Goal: Information Seeking & Learning: Learn about a topic

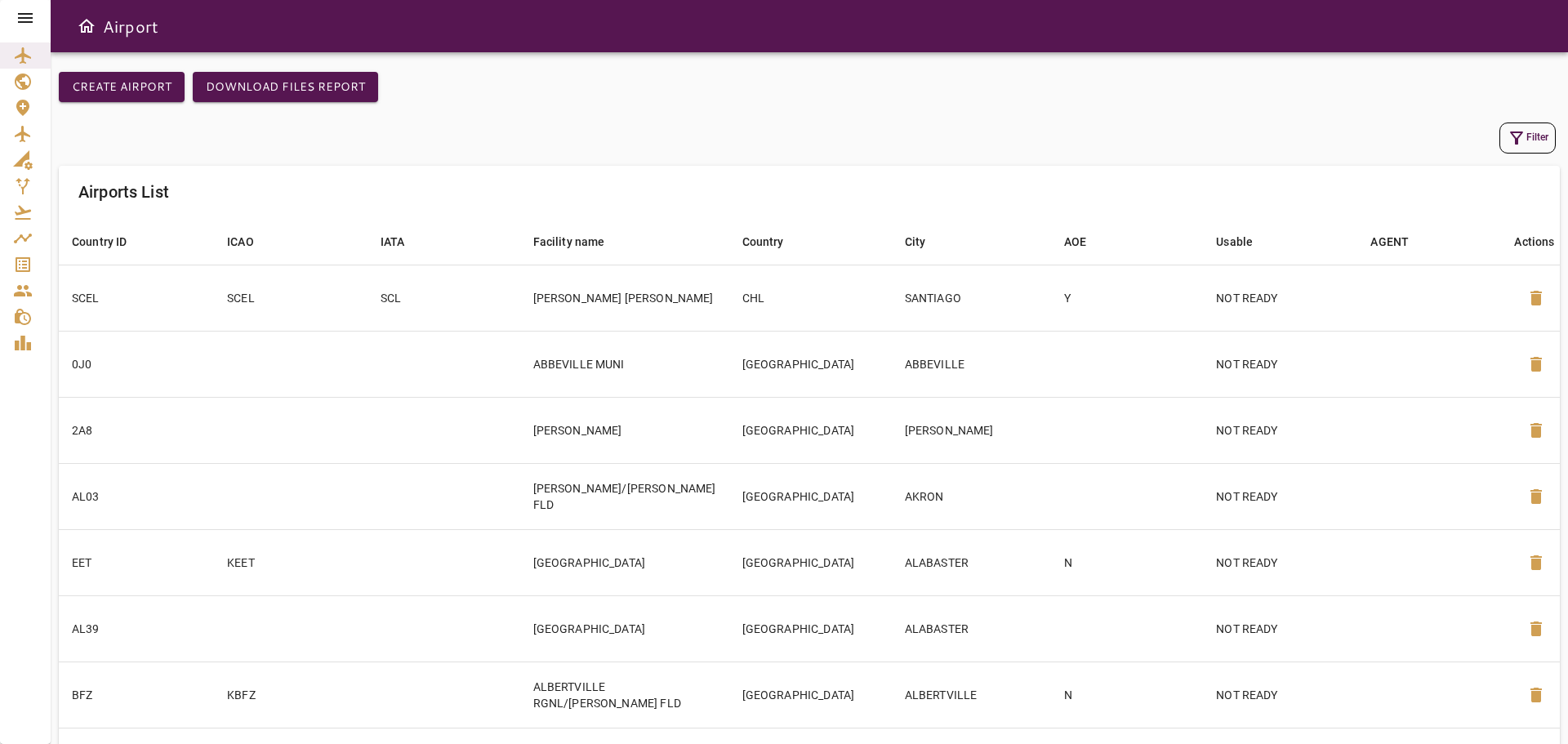
click at [27, 18] on icon at bounding box center [25, 18] width 15 height 10
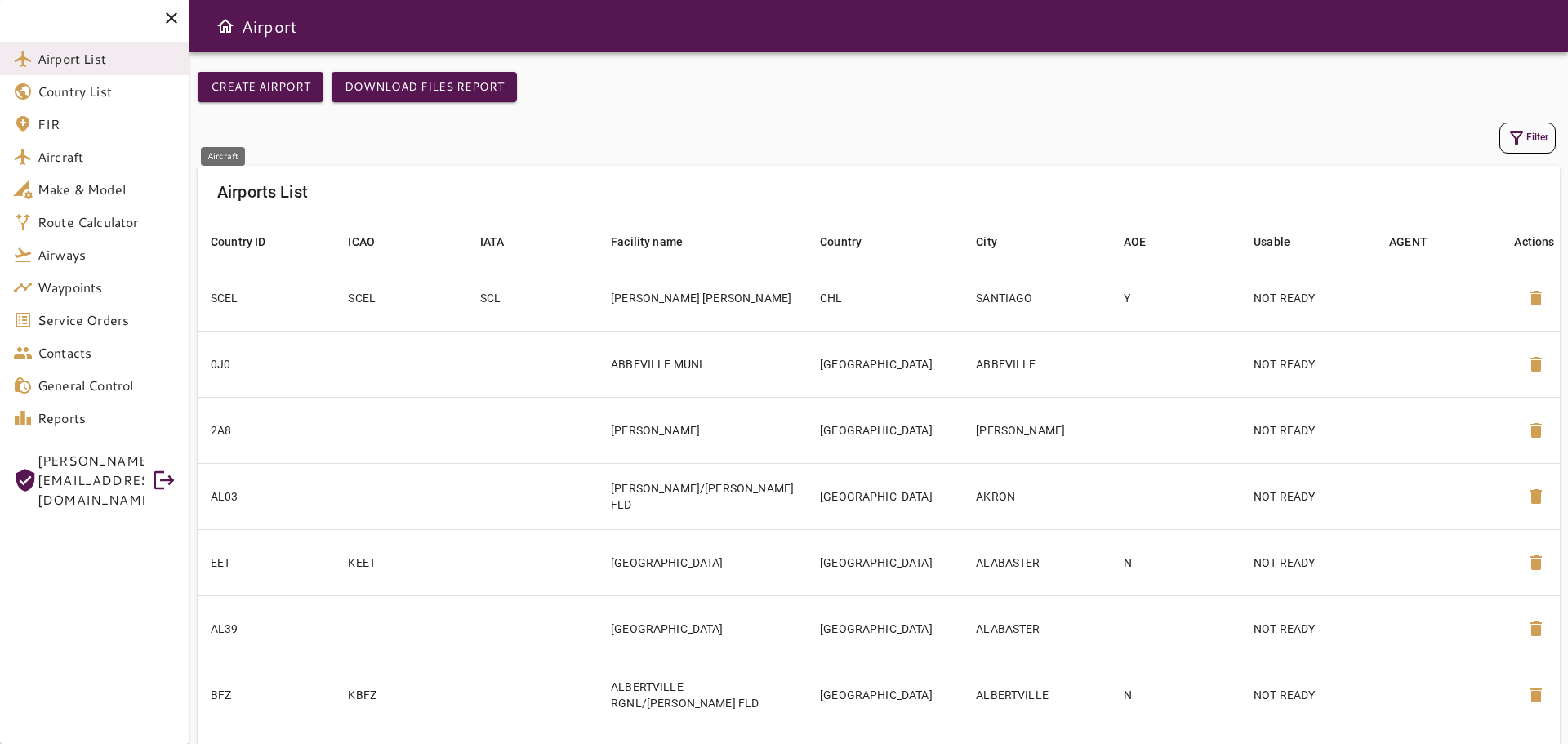
click at [81, 159] on span "Aircraft" at bounding box center [107, 156] width 139 height 19
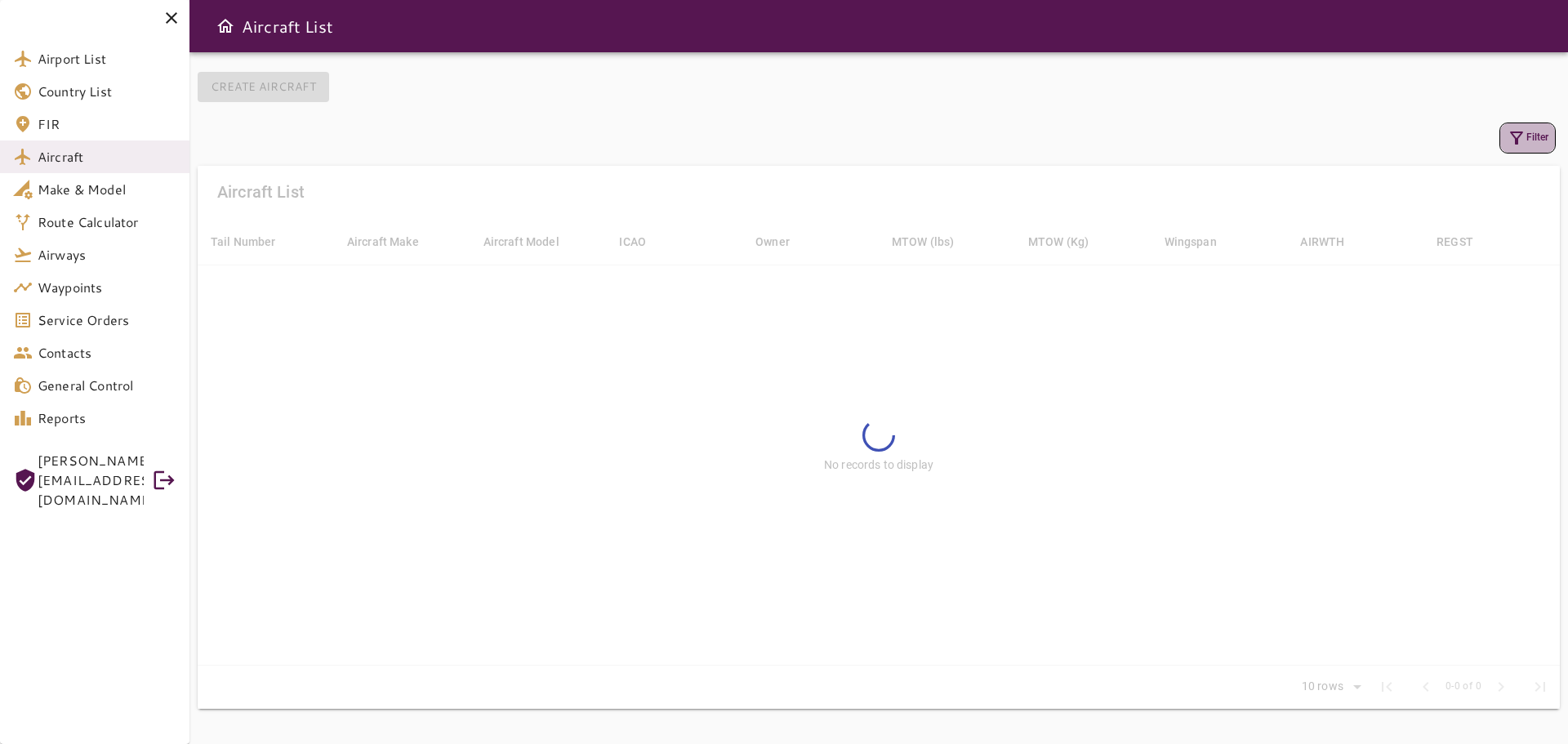
click at [1540, 136] on button "Filter" at bounding box center [1528, 138] width 56 height 31
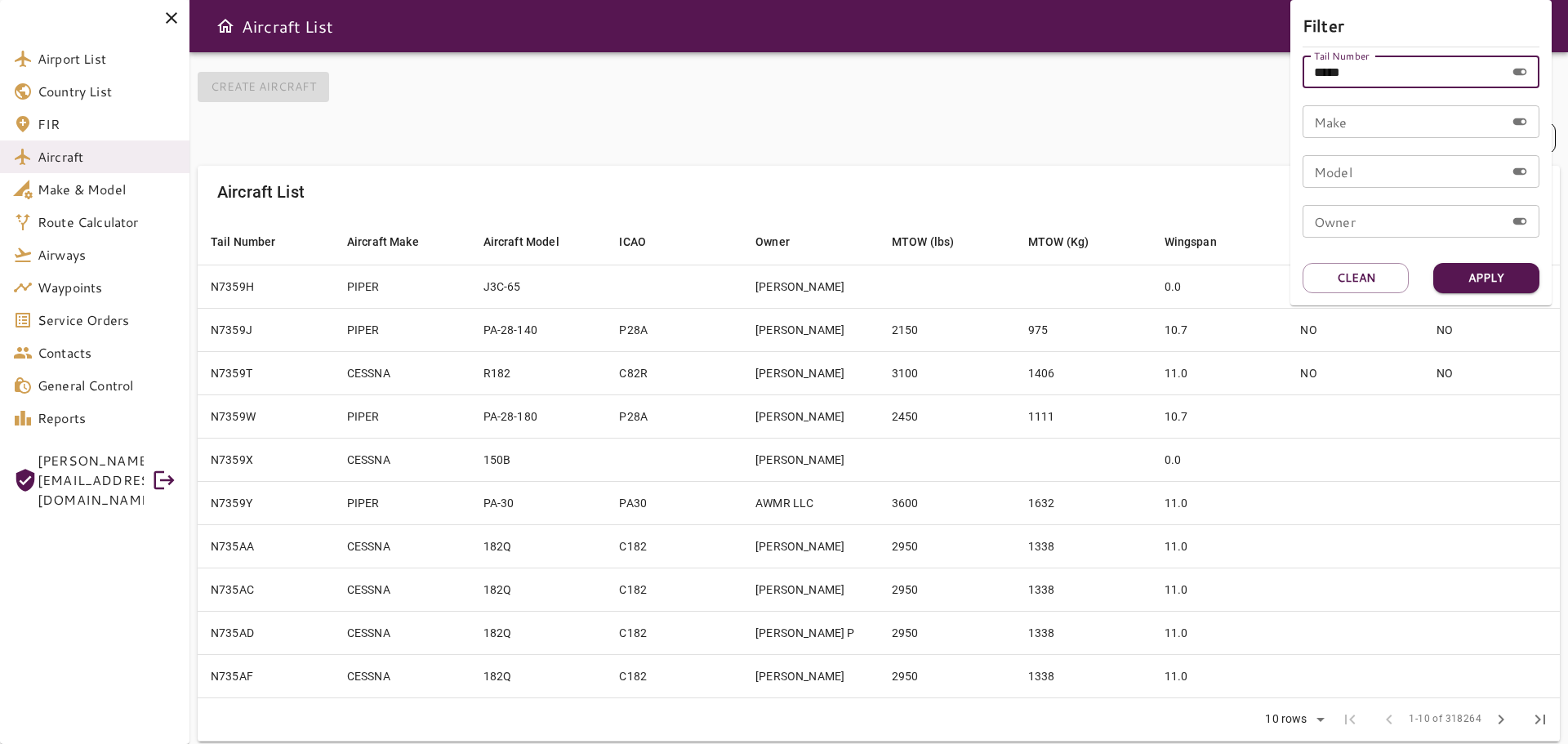
click at [1372, 73] on input "*****" at bounding box center [1404, 71] width 203 height 33
click at [1498, 280] on button "Apply" at bounding box center [1485, 278] width 106 height 30
click at [1365, 73] on input "*****" at bounding box center [1404, 71] width 203 height 33
type input "*"
type input "*****"
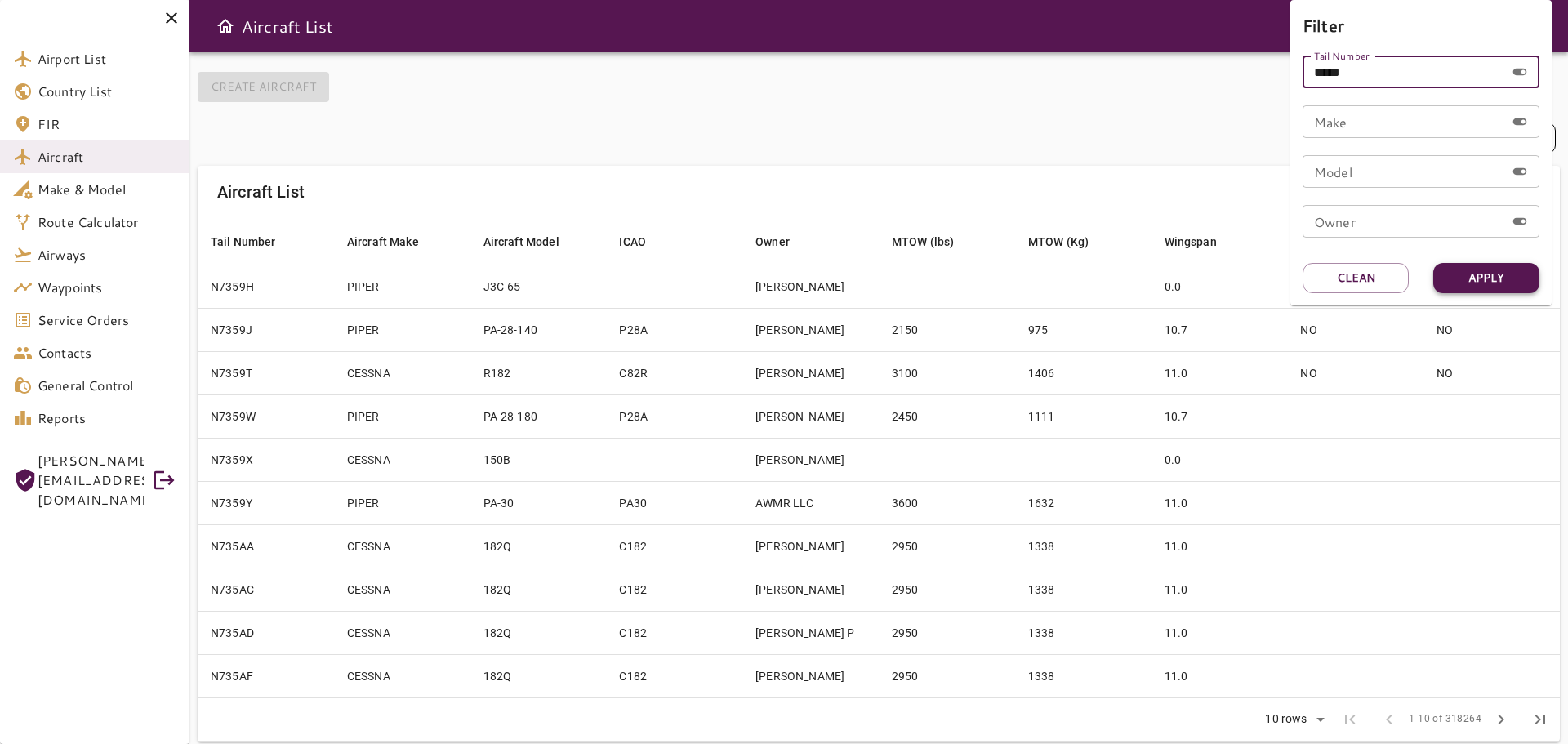
click at [1478, 279] on button "Apply" at bounding box center [1485, 278] width 106 height 30
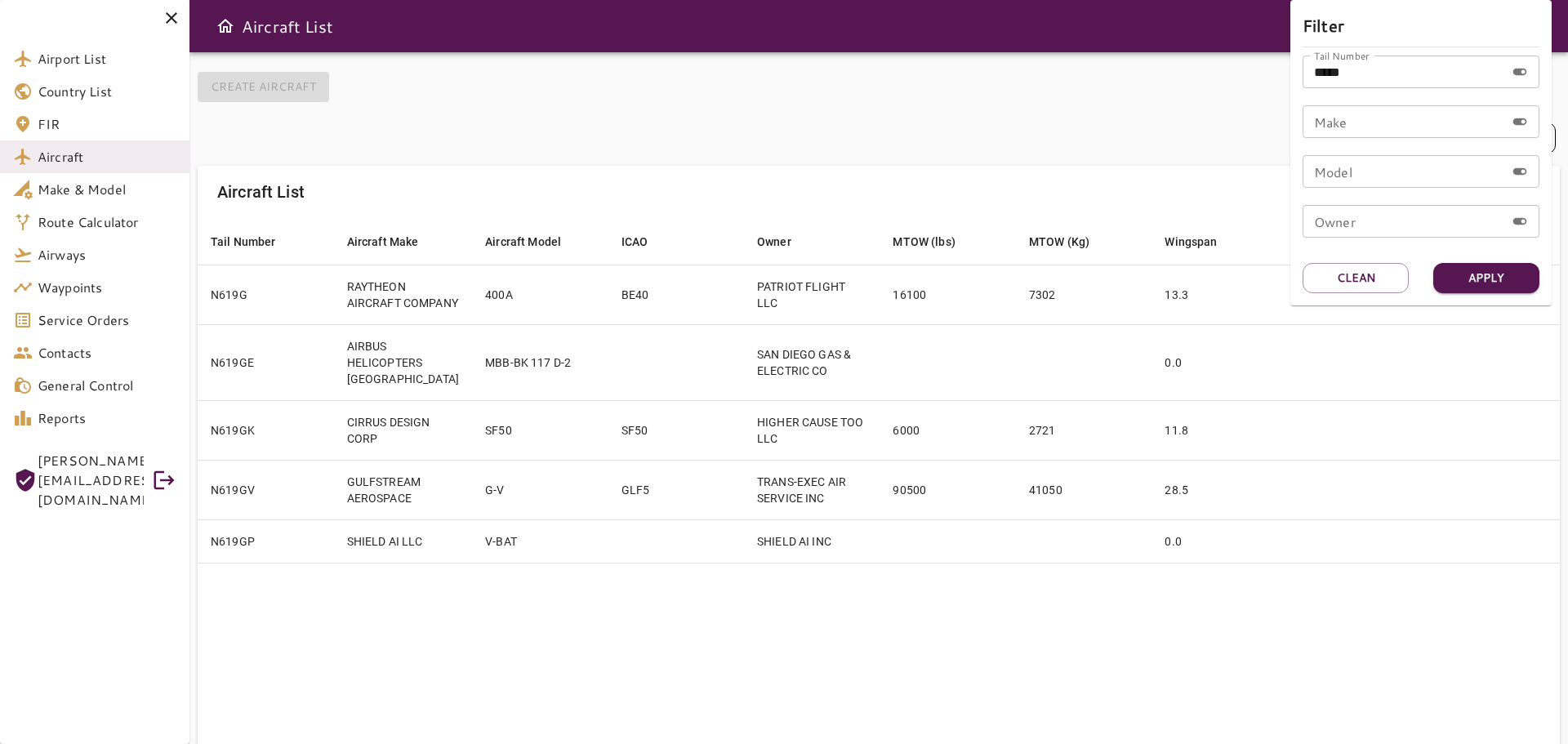
click at [1019, 520] on div at bounding box center [784, 372] width 1568 height 744
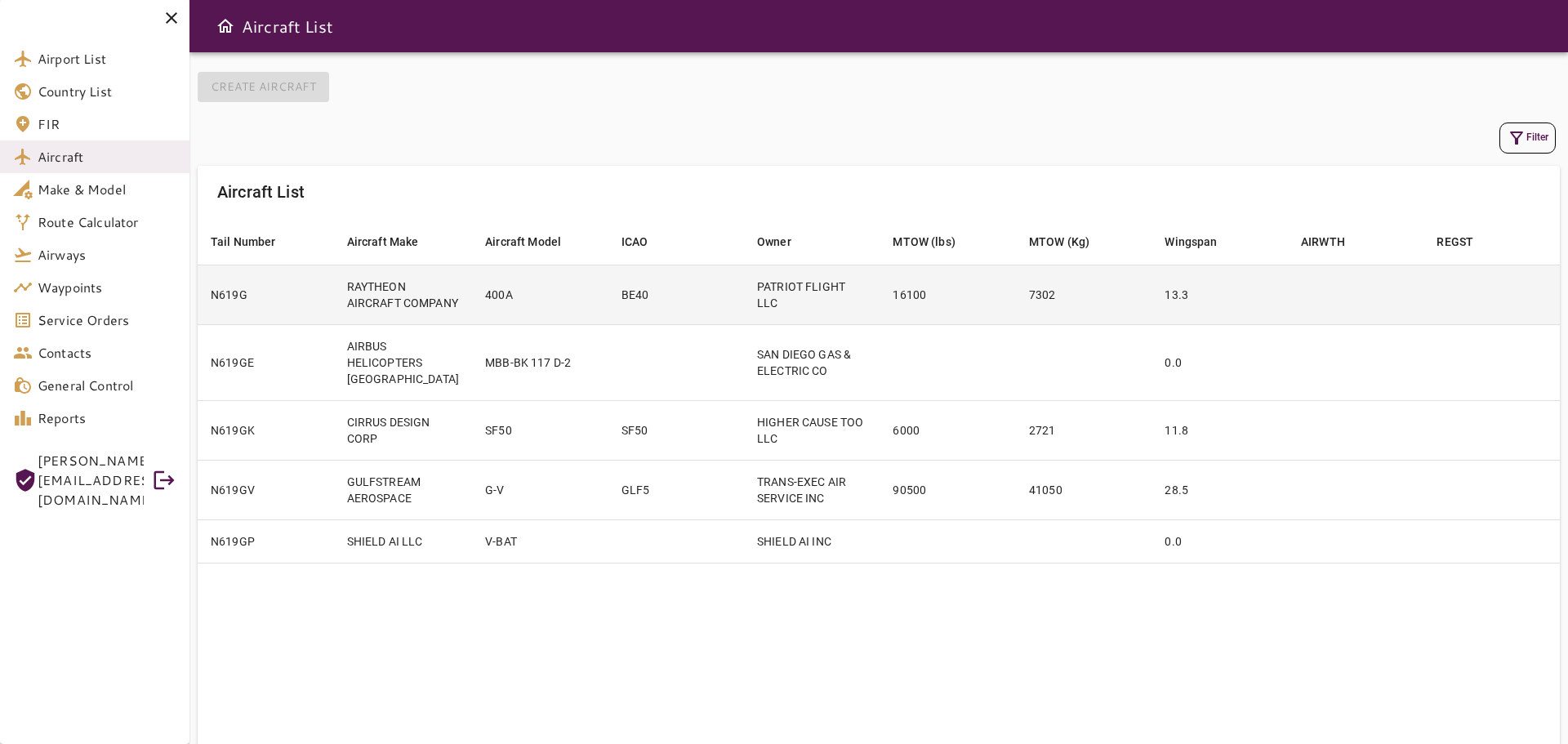
click at [1296, 303] on td at bounding box center [1356, 294] width 136 height 60
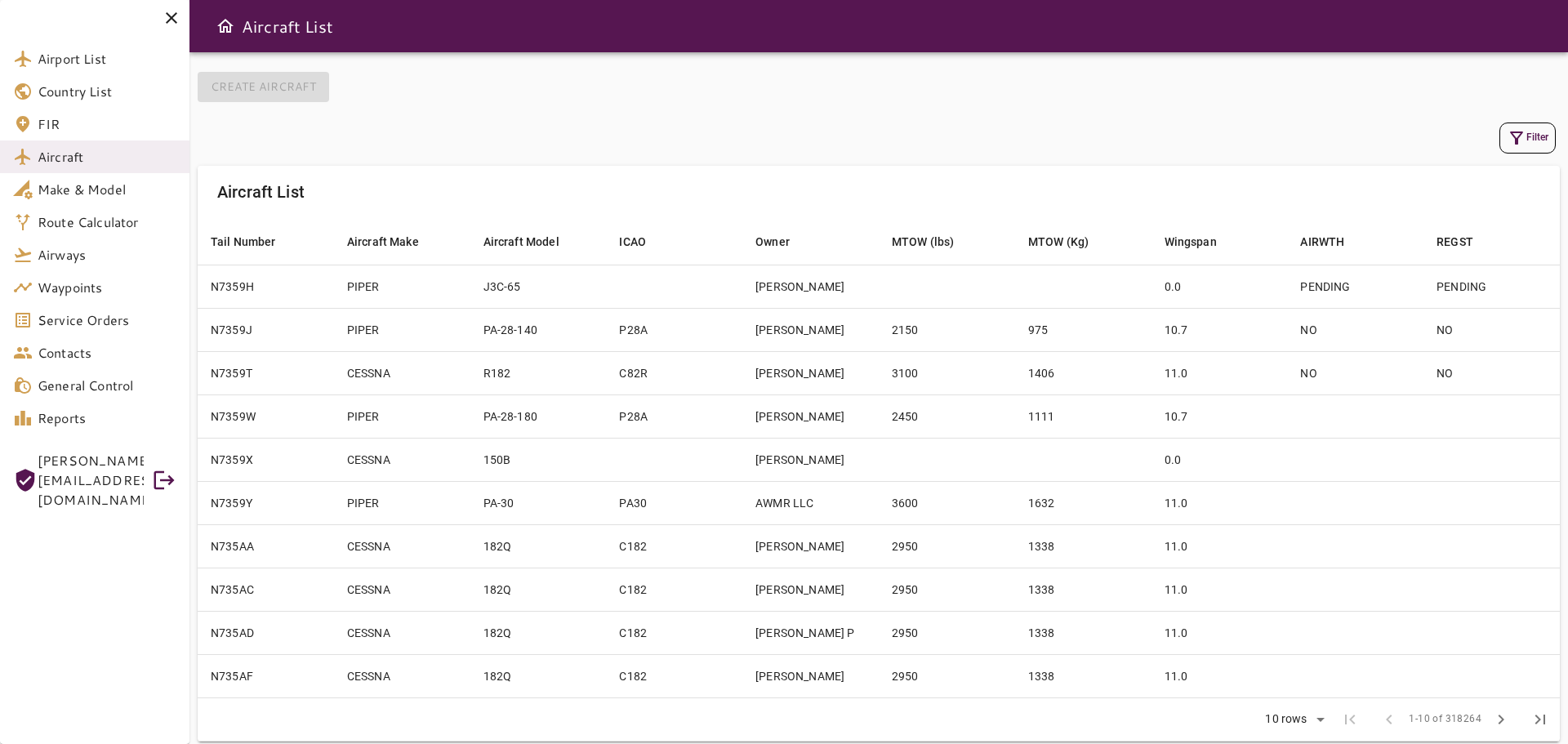
click at [1524, 138] on icon "button" at bounding box center [1516, 138] width 19 height 19
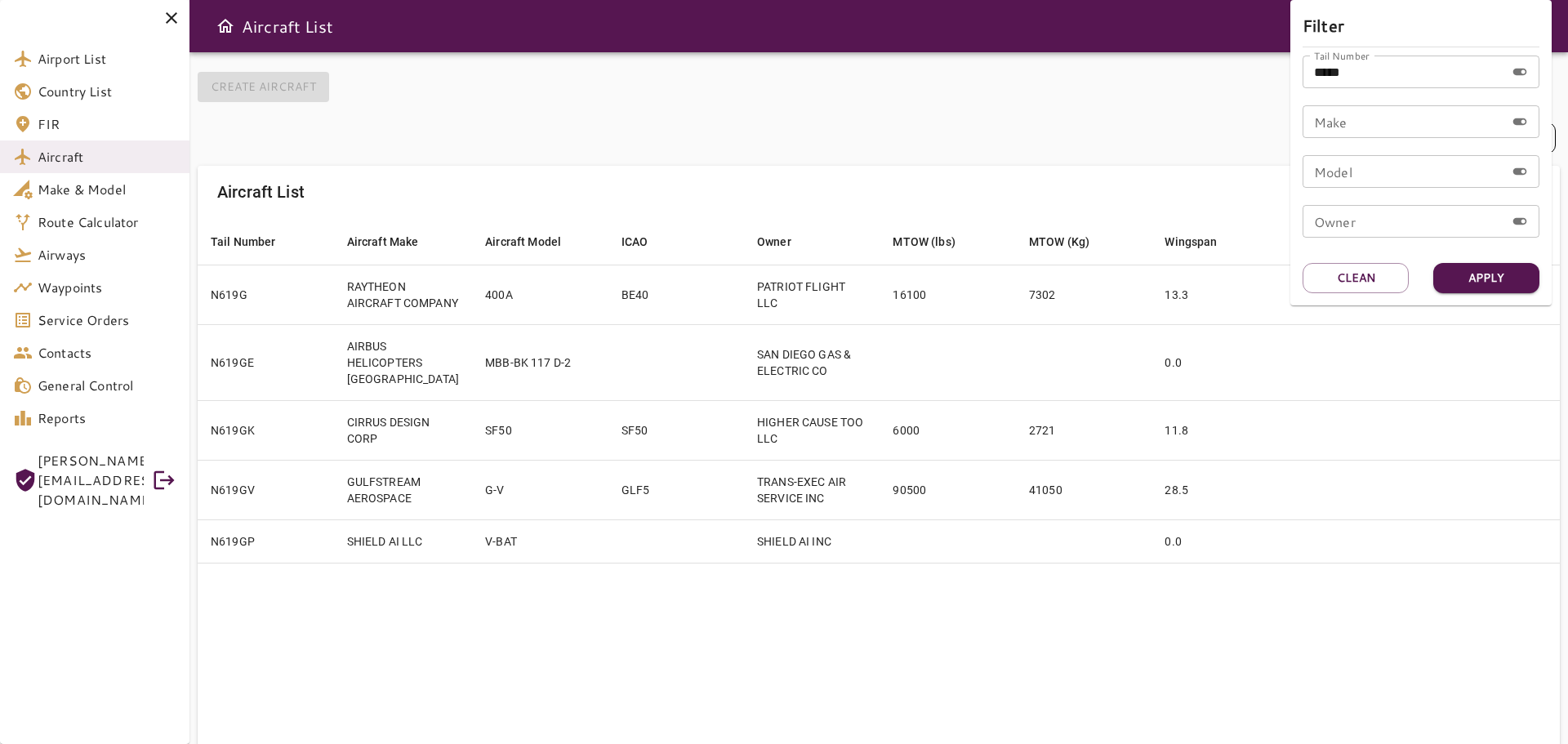
click at [664, 112] on div at bounding box center [784, 372] width 1568 height 744
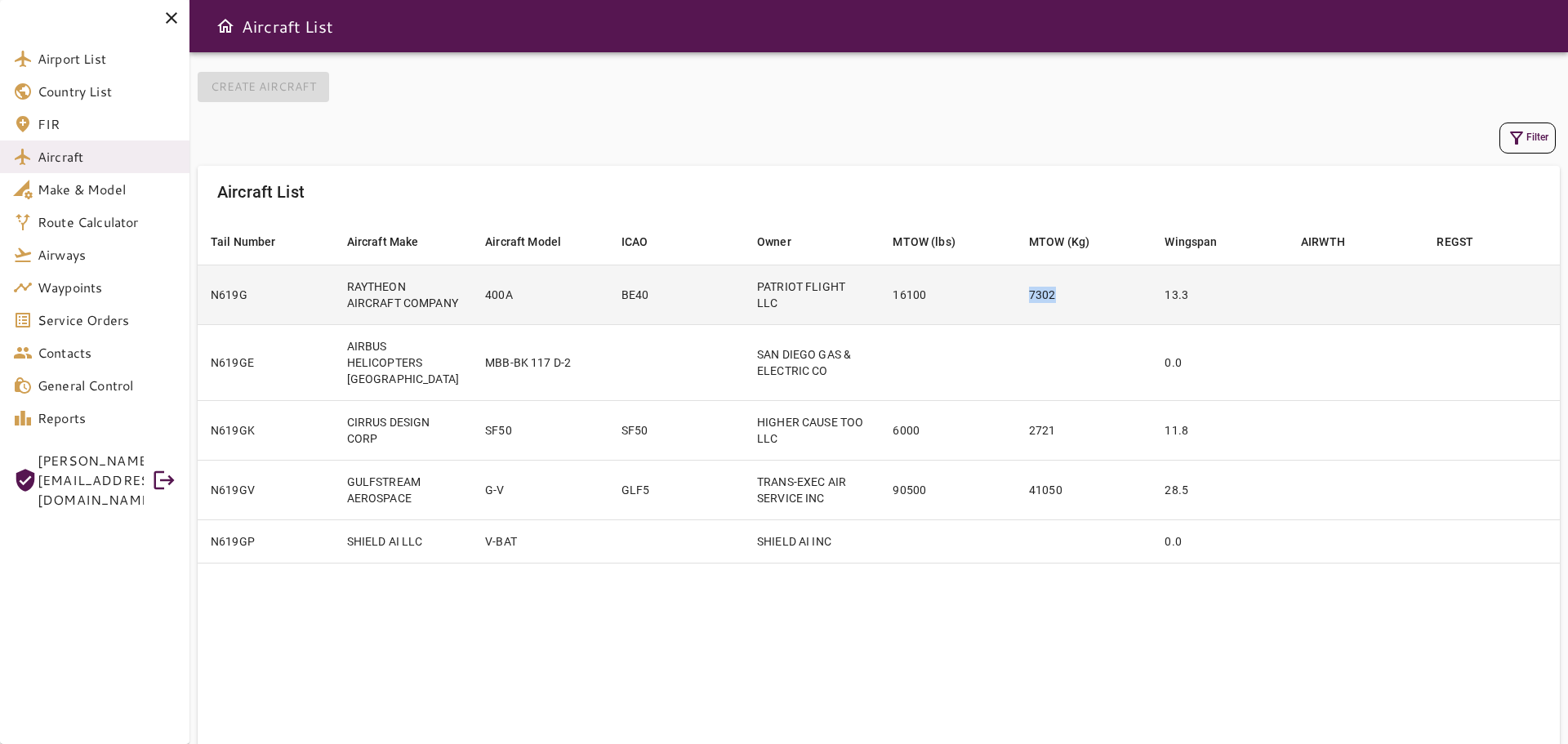
drag, startPoint x: 1074, startPoint y: 300, endPoint x: 1017, endPoint y: 301, distance: 57.0
click at [1017, 301] on td "7302" at bounding box center [1083, 294] width 135 height 60
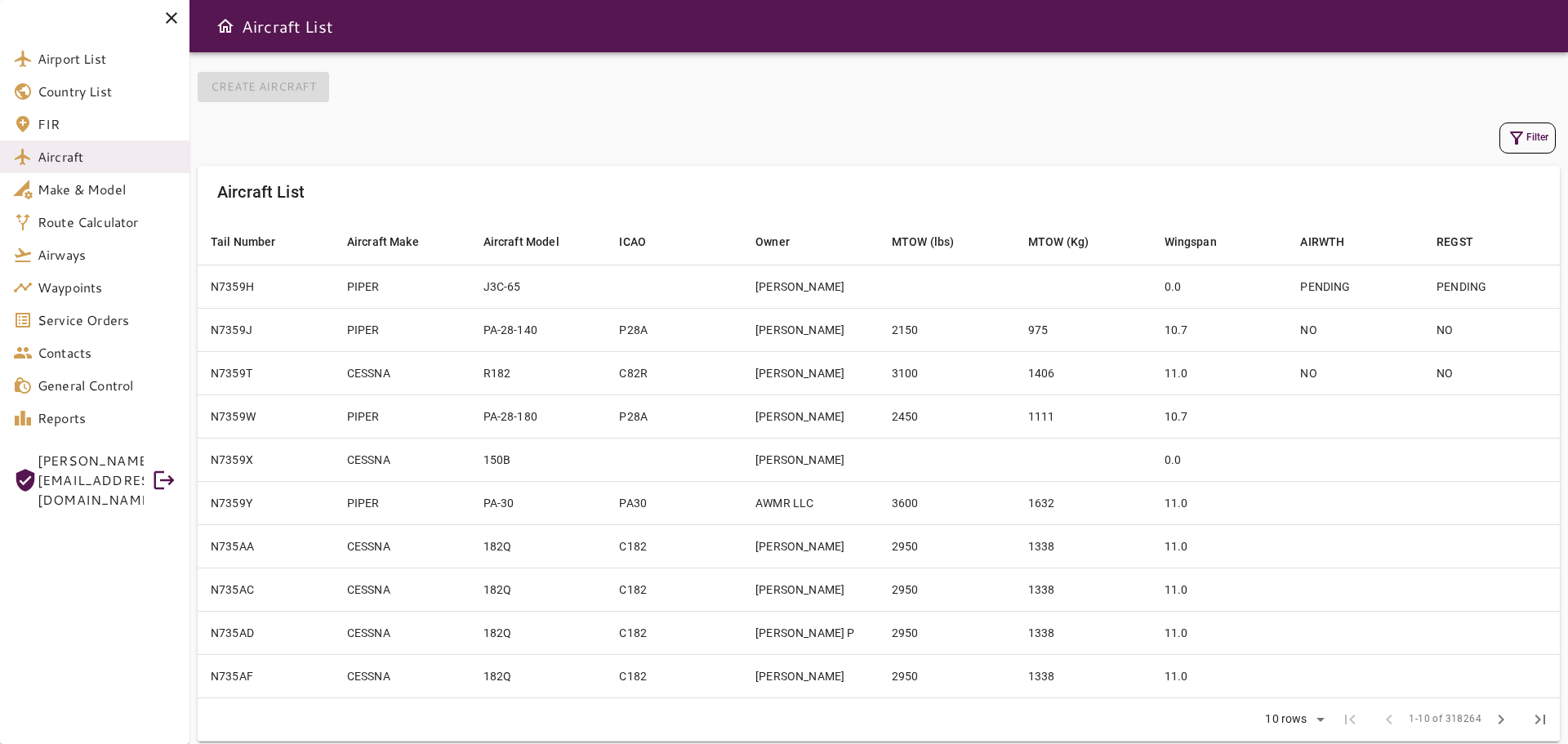
click at [1514, 134] on icon "button" at bounding box center [1516, 138] width 19 height 19
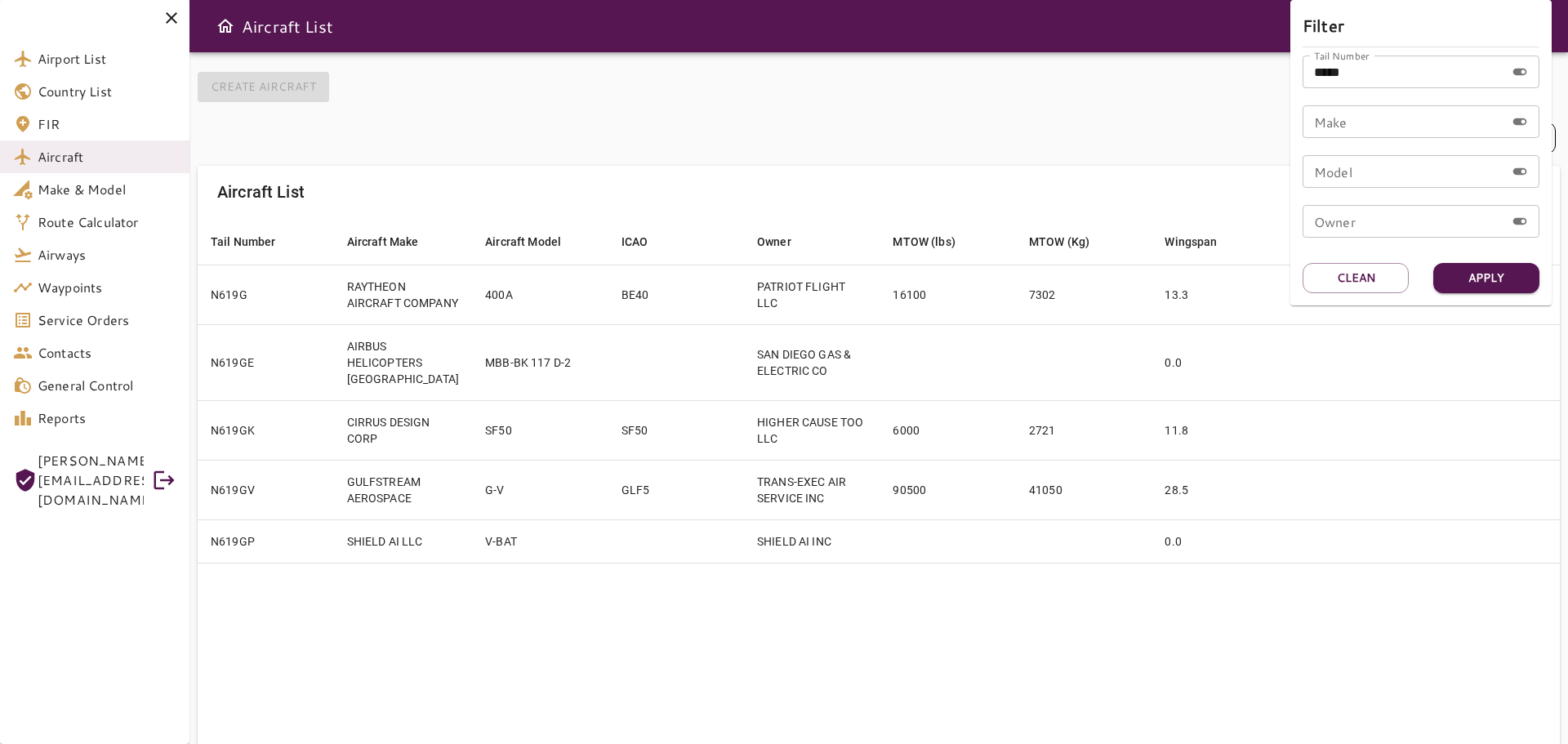
click at [734, 117] on div at bounding box center [784, 372] width 1568 height 744
